Goal: Navigation & Orientation: Find specific page/section

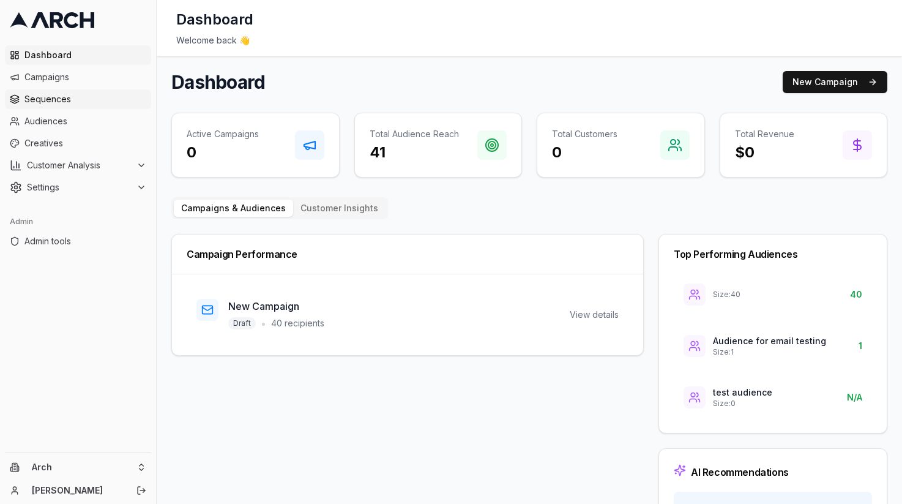
click at [83, 92] on link "Sequences" at bounding box center [78, 99] width 146 height 20
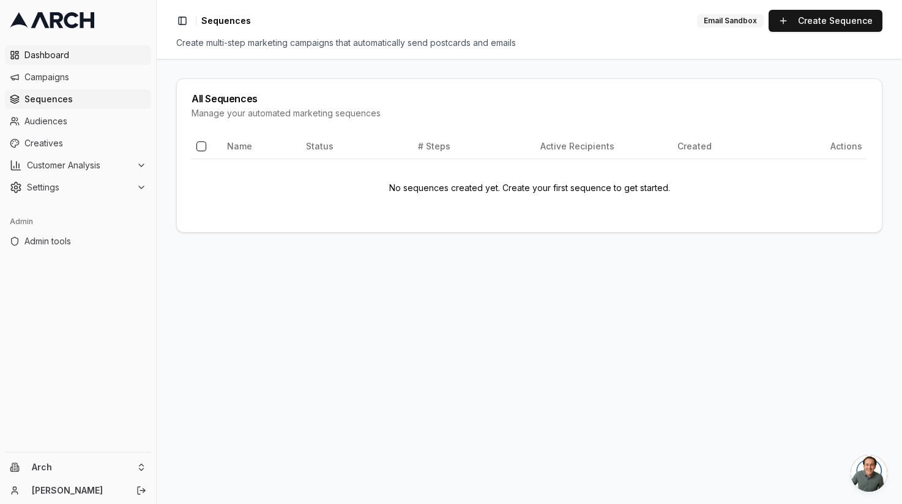
click at [54, 45] on link "Dashboard" at bounding box center [78, 55] width 146 height 20
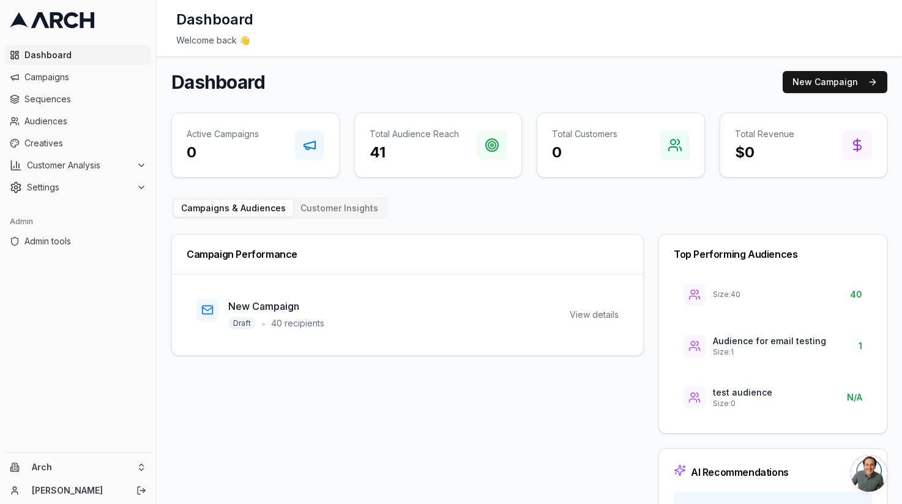
click at [537, 45] on div "Welcome back 👋" at bounding box center [529, 40] width 706 height 12
